Goal: Check status: Check status

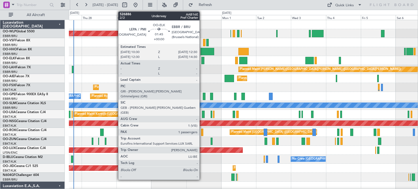
click at [202, 59] on div at bounding box center [203, 60] width 3 height 7
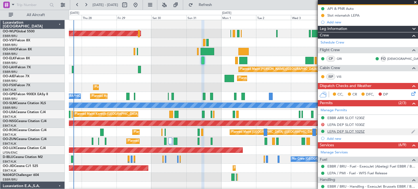
scroll to position [109, 0]
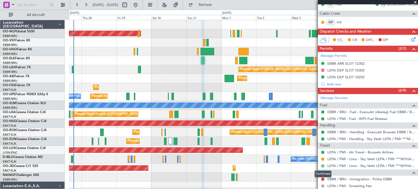
click at [323, 165] on button at bounding box center [322, 166] width 3 height 3
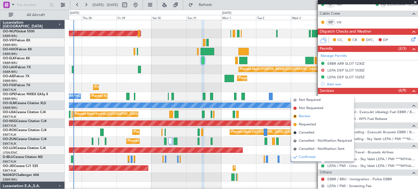
click at [305, 117] on span "Review" at bounding box center [304, 116] width 11 height 5
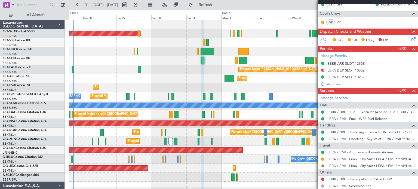
click at [323, 165] on button "R" at bounding box center [322, 166] width 3 height 3
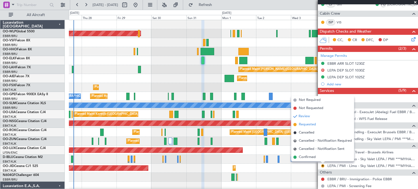
click at [300, 124] on span "Requested" at bounding box center [307, 124] width 17 height 5
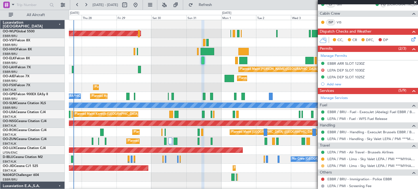
click at [322, 165] on button at bounding box center [322, 166] width 3 height 3
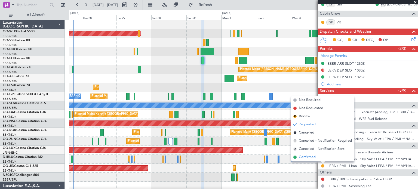
click at [308, 155] on span "Confirmed" at bounding box center [307, 157] width 17 height 5
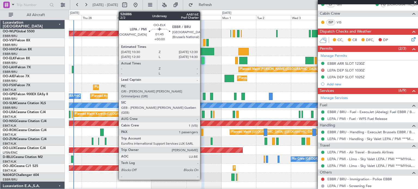
click at [203, 59] on div at bounding box center [203, 60] width 3 height 7
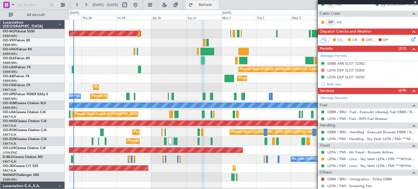
click at [217, 3] on span "Refresh" at bounding box center [205, 5] width 23 height 4
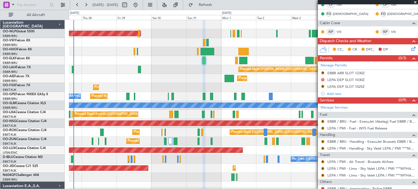
scroll to position [153, 0]
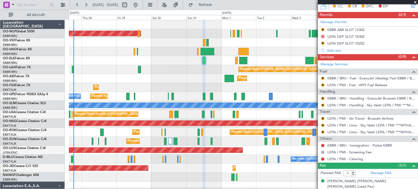
click at [415, 1] on span at bounding box center [415, 2] width 5 height 5
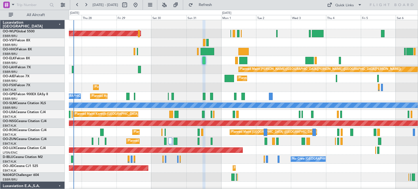
type input "0"
click at [268, 56] on div at bounding box center [243, 51] width 349 height 9
click at [286, 48] on div at bounding box center [243, 51] width 349 height 9
